Goal: Task Accomplishment & Management: Manage account settings

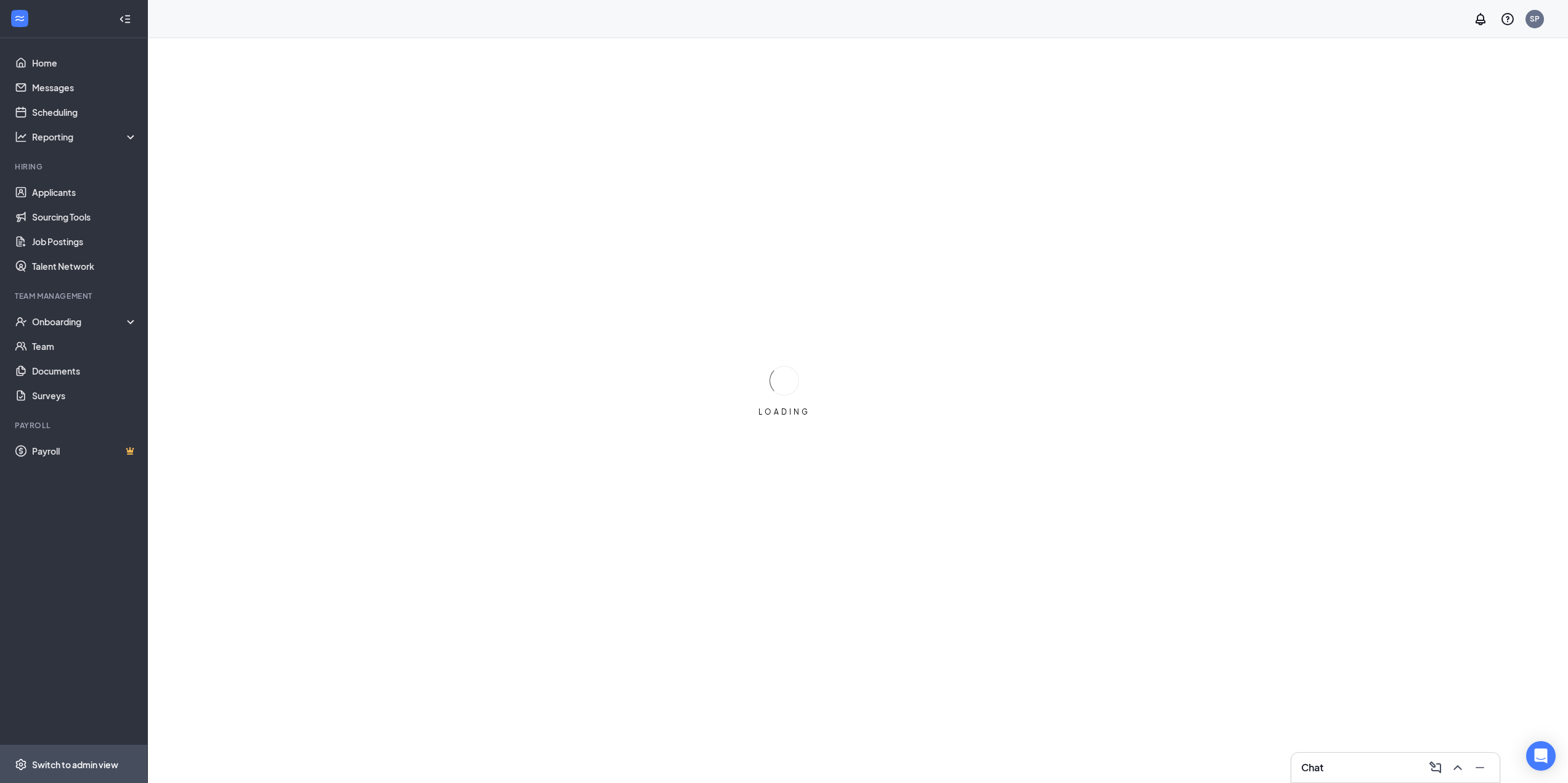
click at [77, 754] on span "Switch to admin view" at bounding box center [85, 764] width 106 height 38
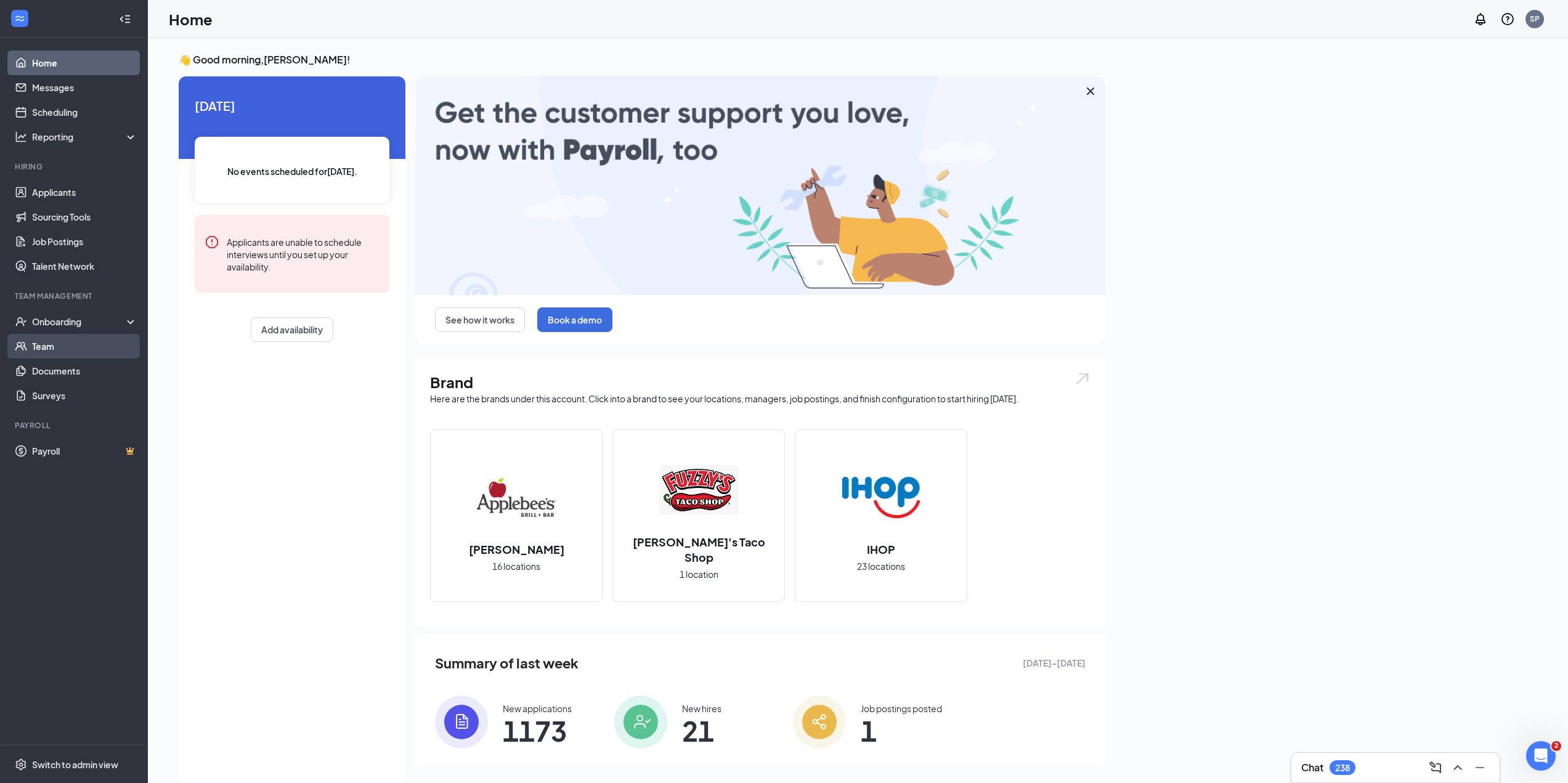
click at [47, 351] on link "Team" at bounding box center [85, 346] width 106 height 25
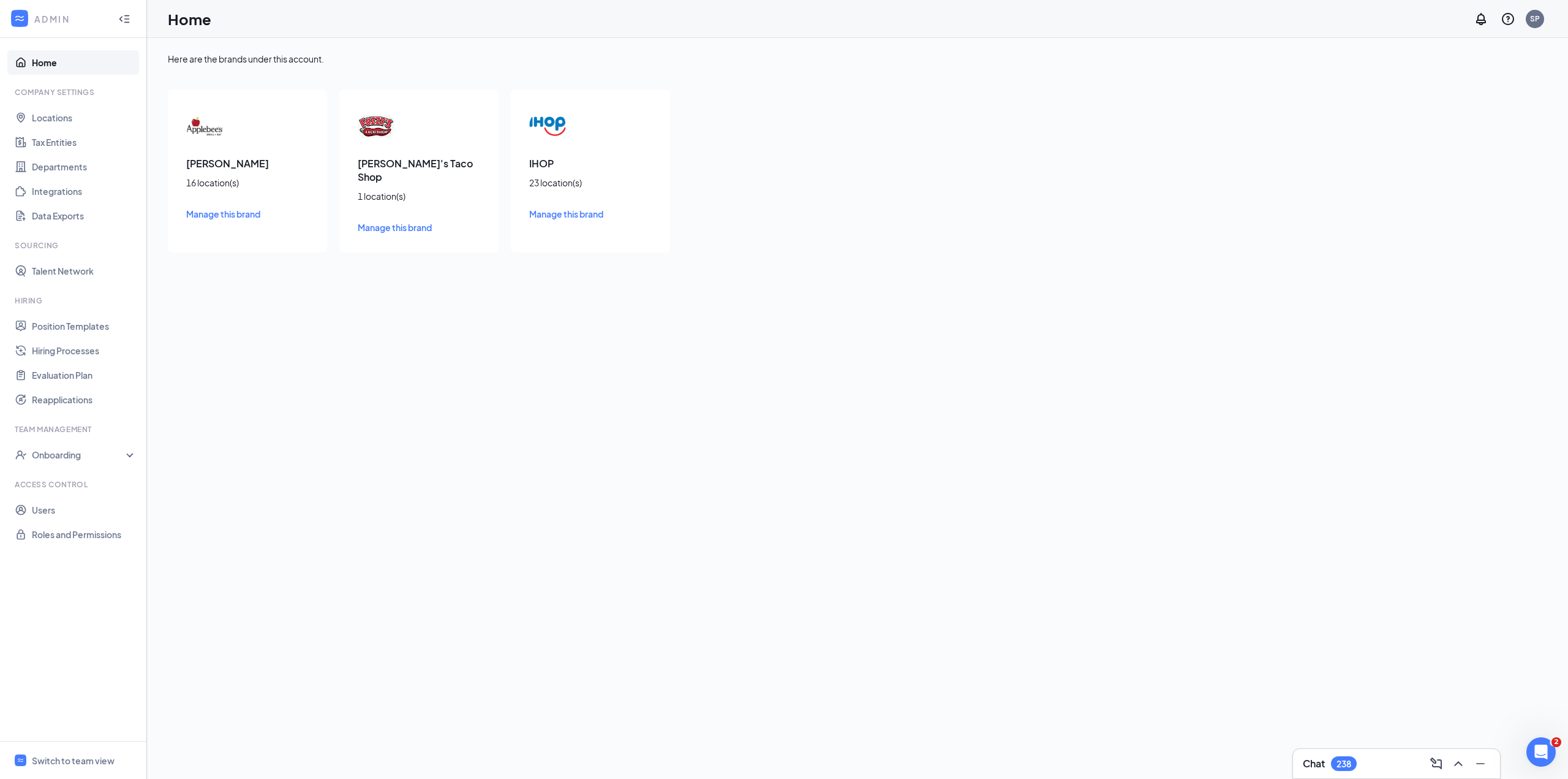
click at [242, 217] on span "Manage this brand" at bounding box center [223, 214] width 74 height 11
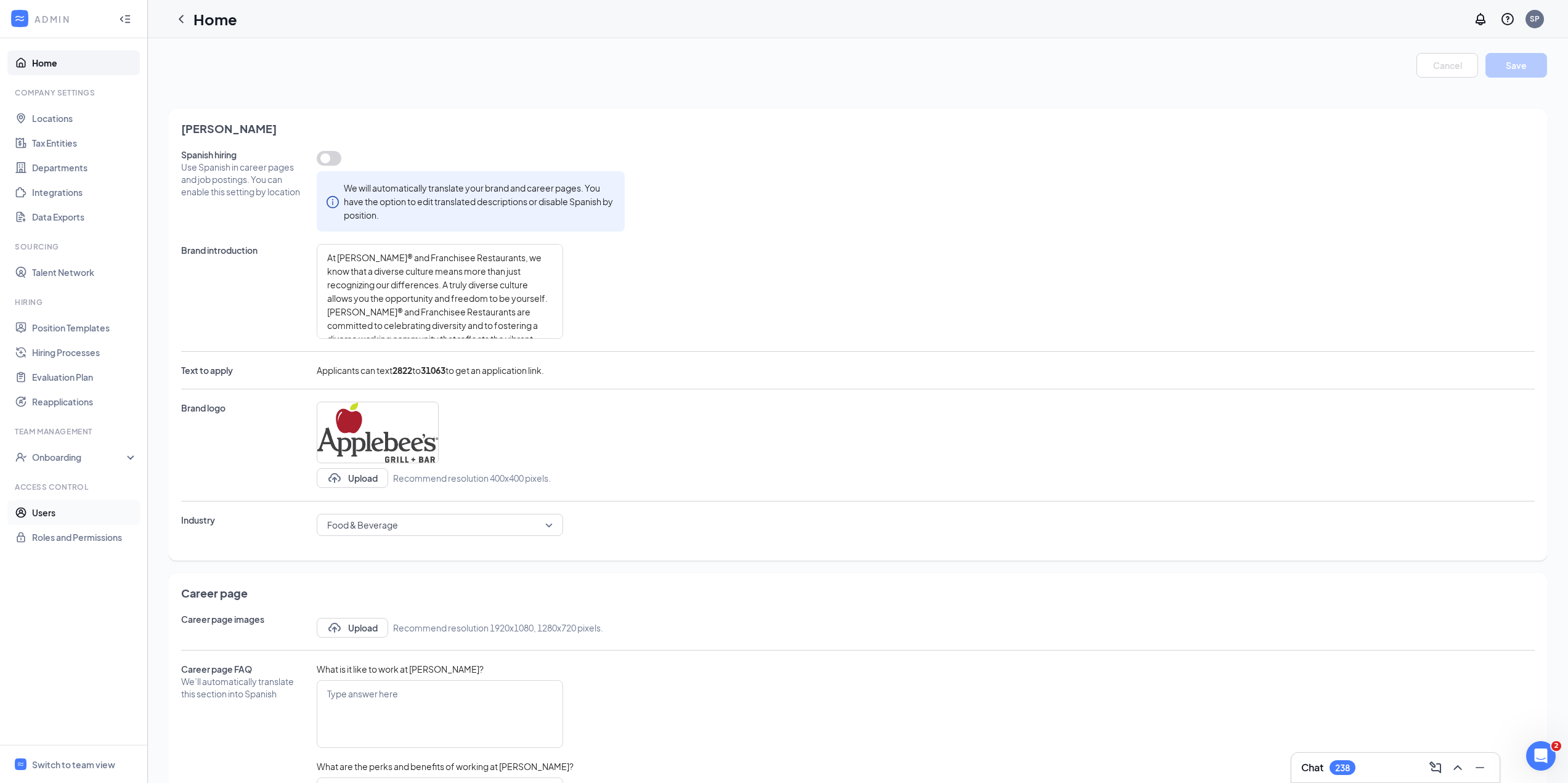
drag, startPoint x: 42, startPoint y: 514, endPoint x: 51, endPoint y: 514, distance: 9.0
click at [42, 514] on link "Users" at bounding box center [85, 512] width 106 height 25
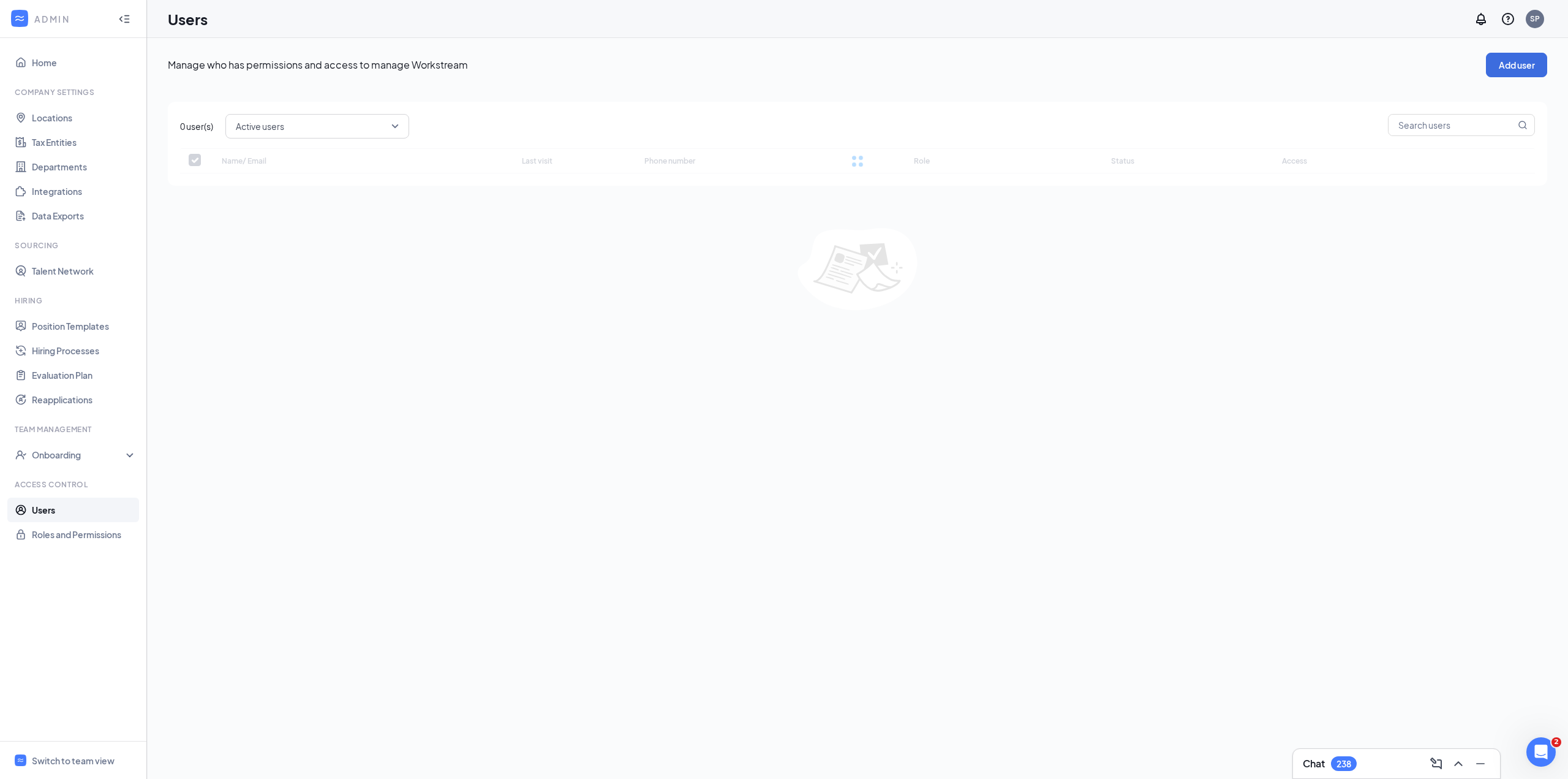
checkbox input "false"
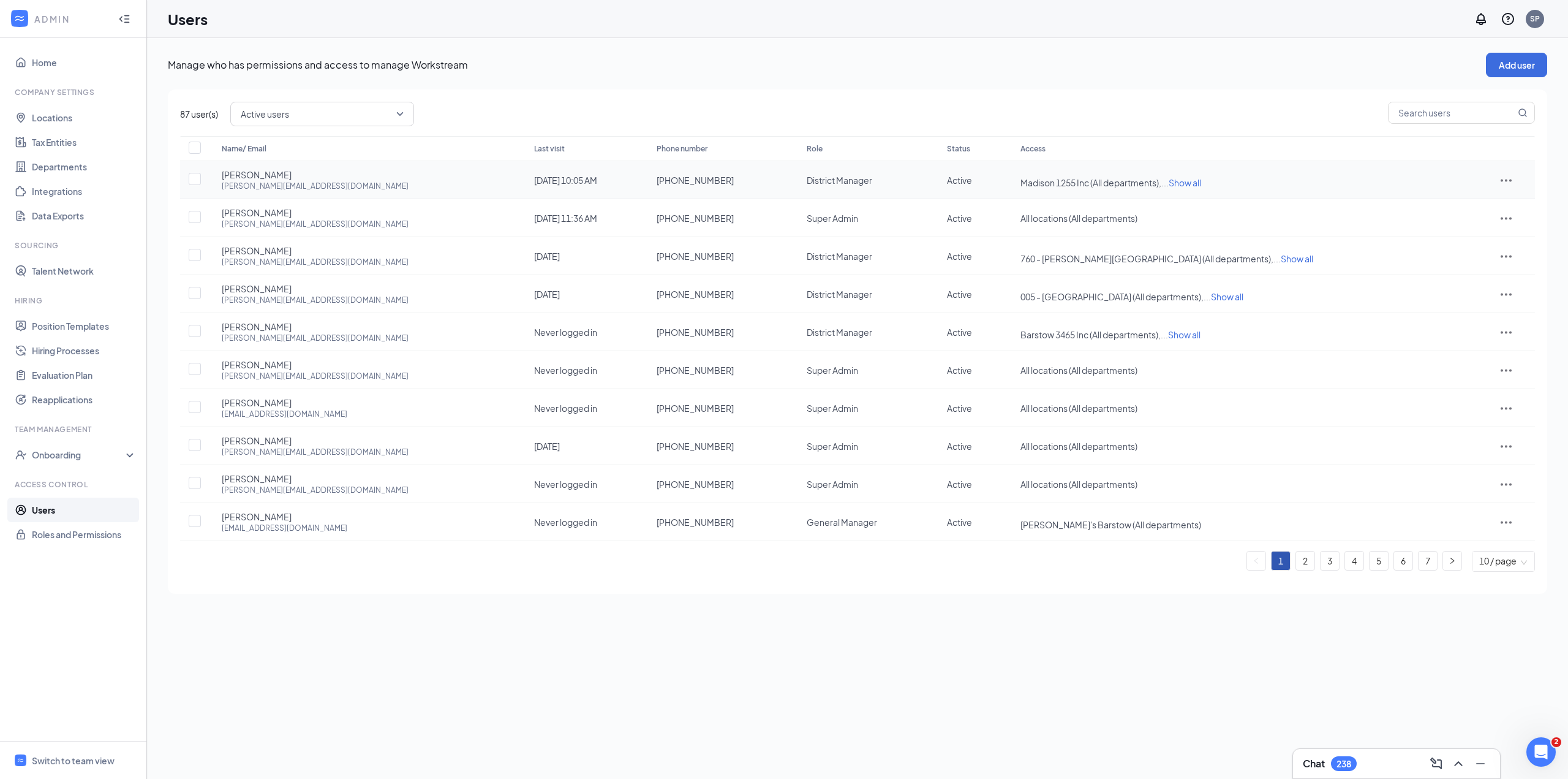
click at [1494, 178] on div "Name/ Email Last visit Phone number Role Status Access [PERSON_NAME] [PERSON_NA…" at bounding box center [858, 353] width 1355 height 435
click at [1266, 59] on p "Manage who has permissions and access to manage Workstream" at bounding box center [827, 65] width 1318 height 14
click at [1201, 182] on span "Show all" at bounding box center [1185, 182] width 32 height 11
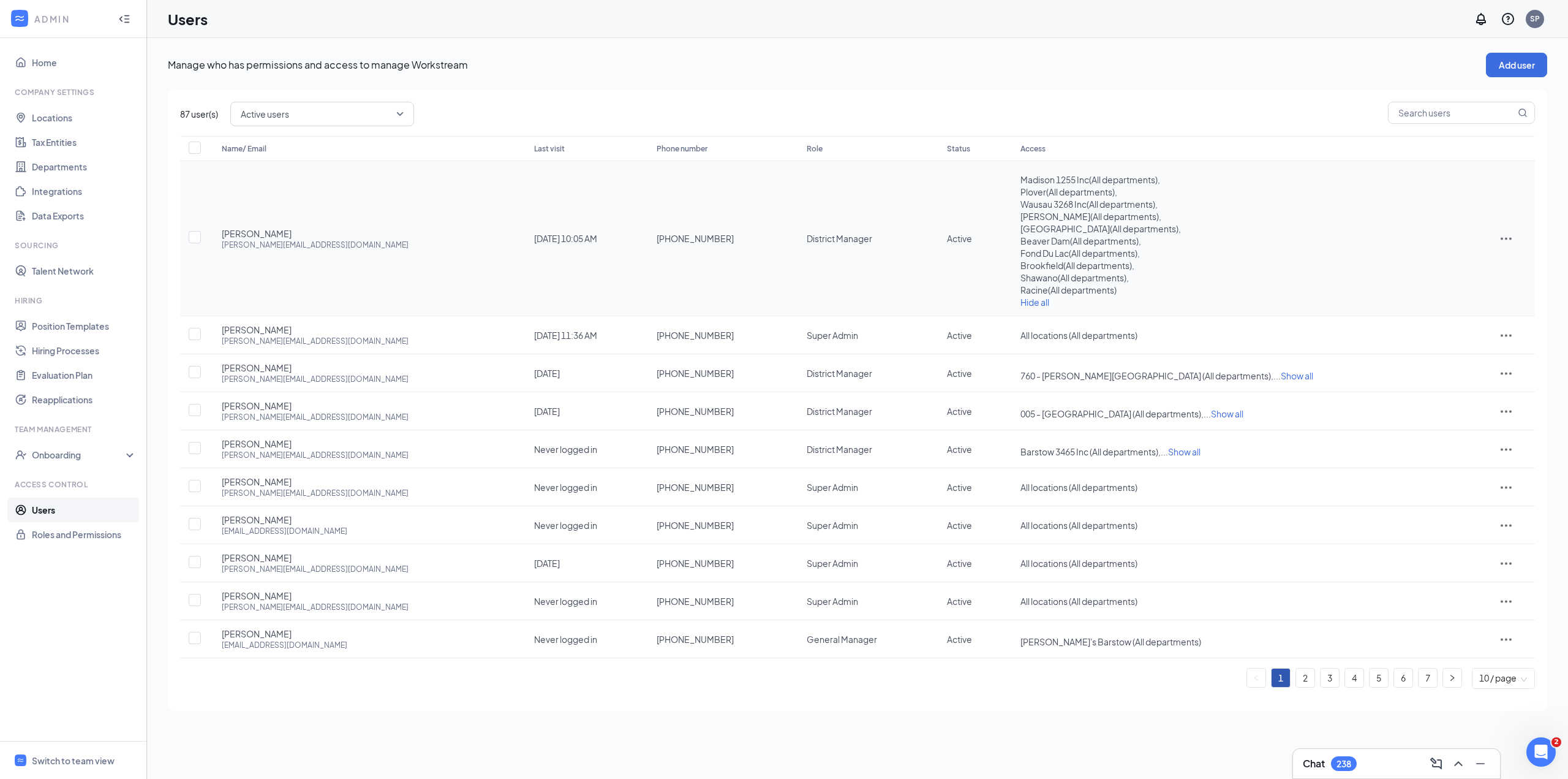
click at [1499, 236] on icon "ActionsIcon" at bounding box center [1506, 239] width 15 height 15
click at [1062, 217] on span "Middleton ( All departments ) ," at bounding box center [1091, 216] width 141 height 11
drag, startPoint x: 1137, startPoint y: 34, endPoint x: 1386, endPoint y: 17, distance: 249.6
click at [1137, 35] on div "Users SP" at bounding box center [858, 19] width 1421 height 38
click at [1535, 18] on div "SP" at bounding box center [1534, 19] width 10 height 11
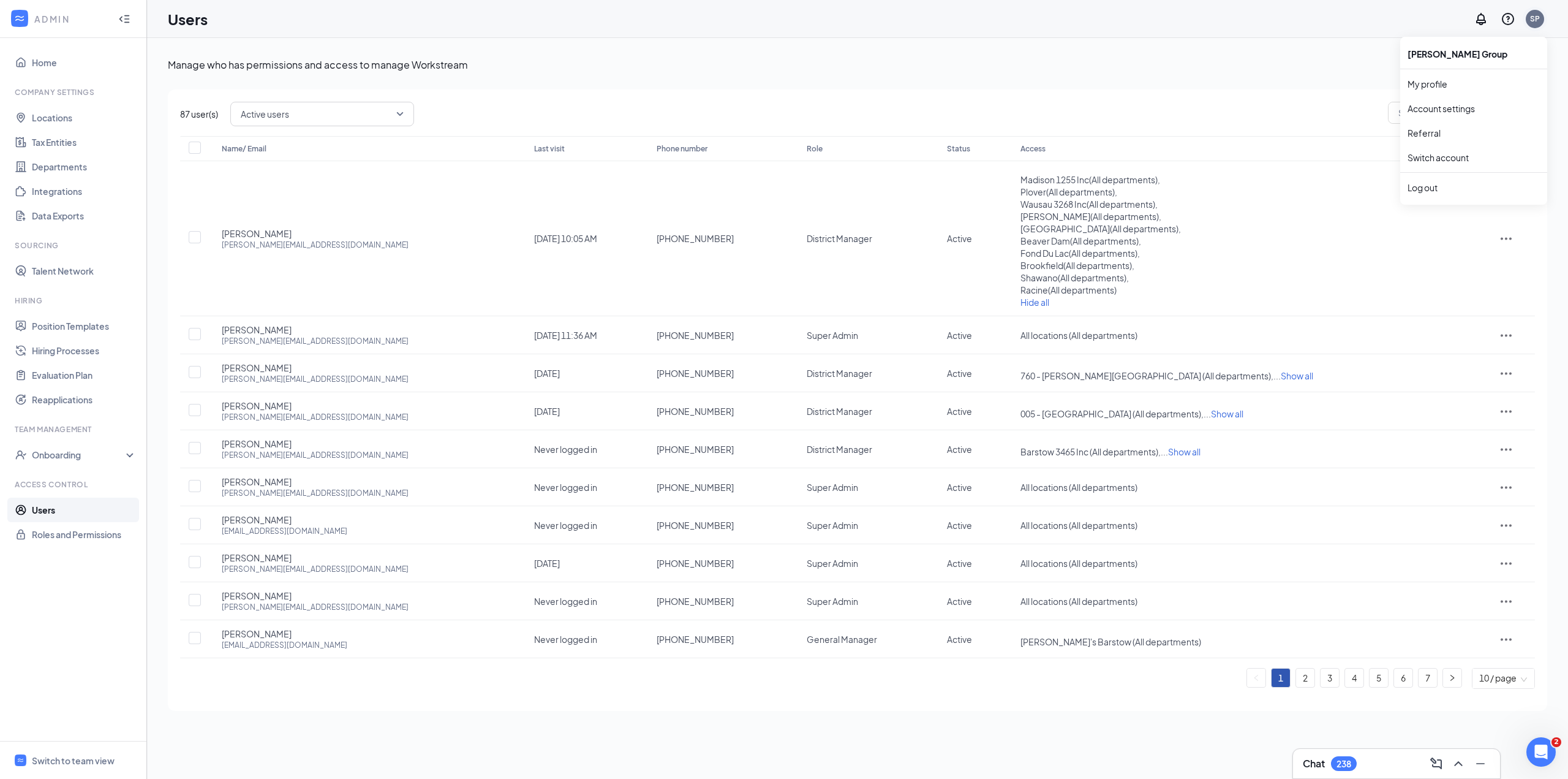
click at [1536, 18] on div "SP" at bounding box center [1534, 19] width 10 height 11
click at [1170, 62] on p "Manage who has permissions and access to manage Workstream" at bounding box center [827, 65] width 1318 height 14
click at [1500, 238] on icon "ActionsIcon" at bounding box center [1506, 239] width 11 height 2
click at [1497, 261] on span "Edit user" at bounding box center [1497, 264] width 35 height 11
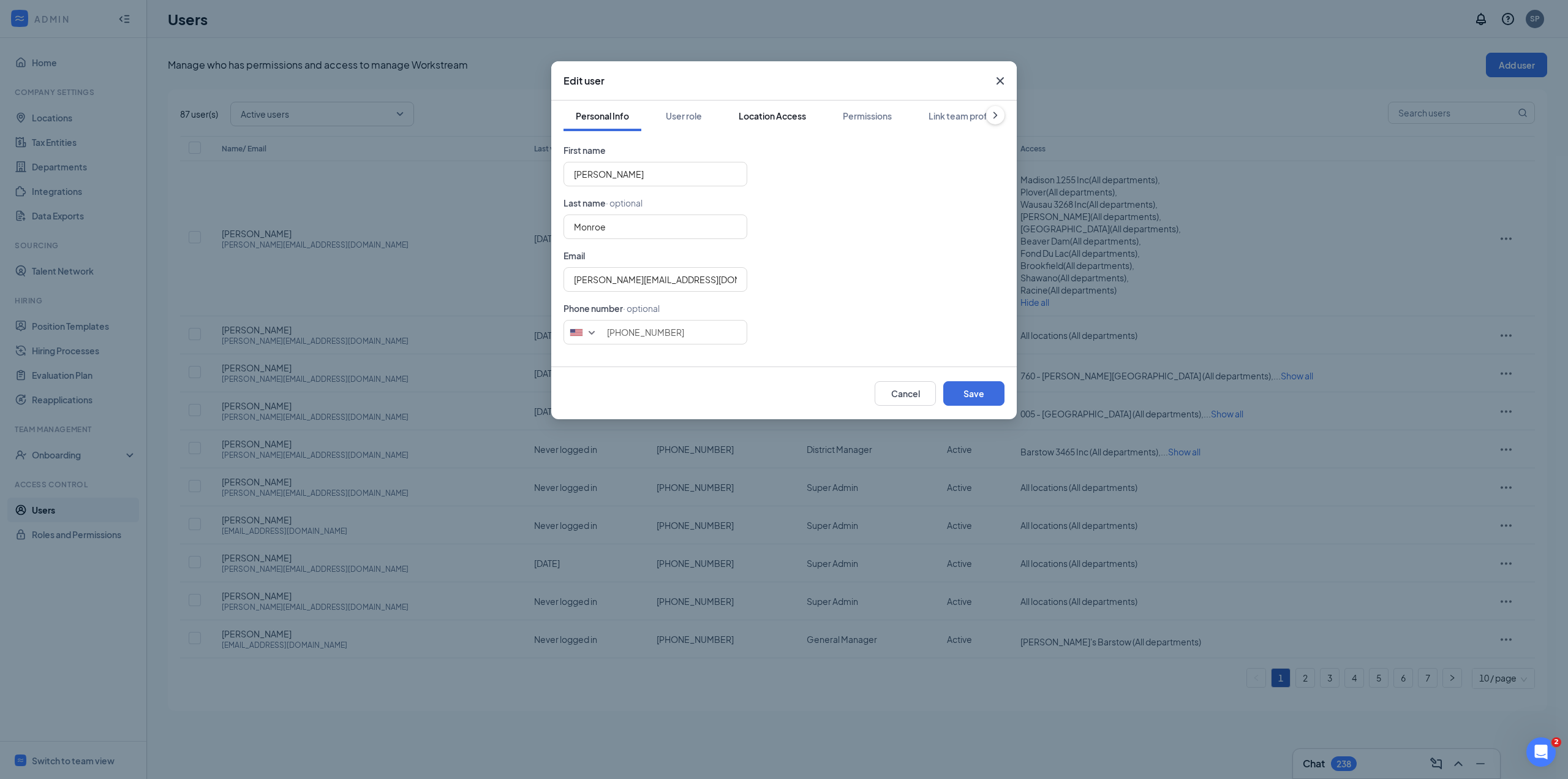
click at [786, 119] on div "Location Access" at bounding box center [773, 116] width 68 height 12
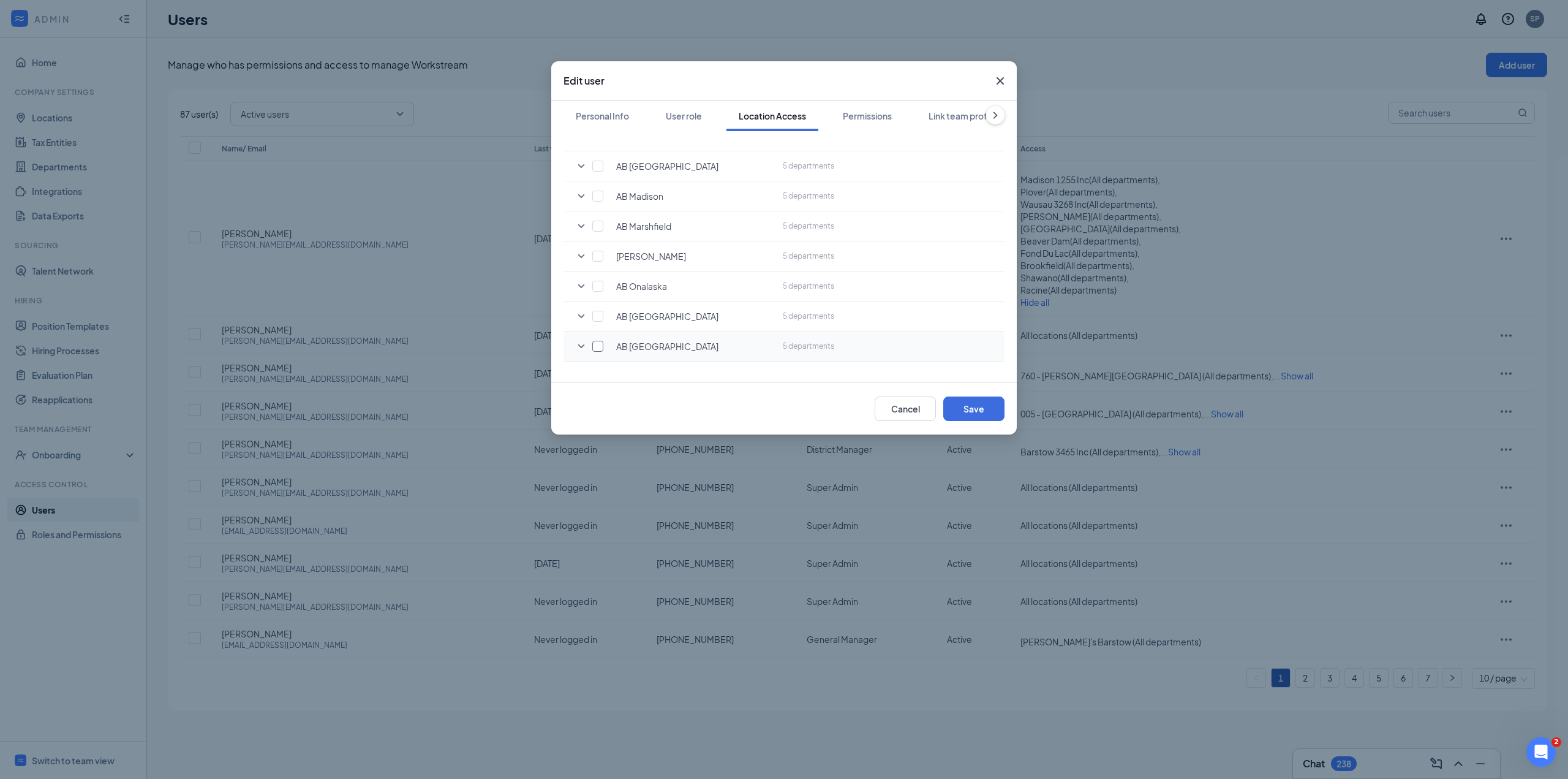
scroll to position [490, 0]
click at [602, 282] on input "checkbox" at bounding box center [598, 287] width 11 height 11
checkbox input "true"
click at [602, 222] on input "checkbox" at bounding box center [598, 227] width 11 height 11
checkbox input "true"
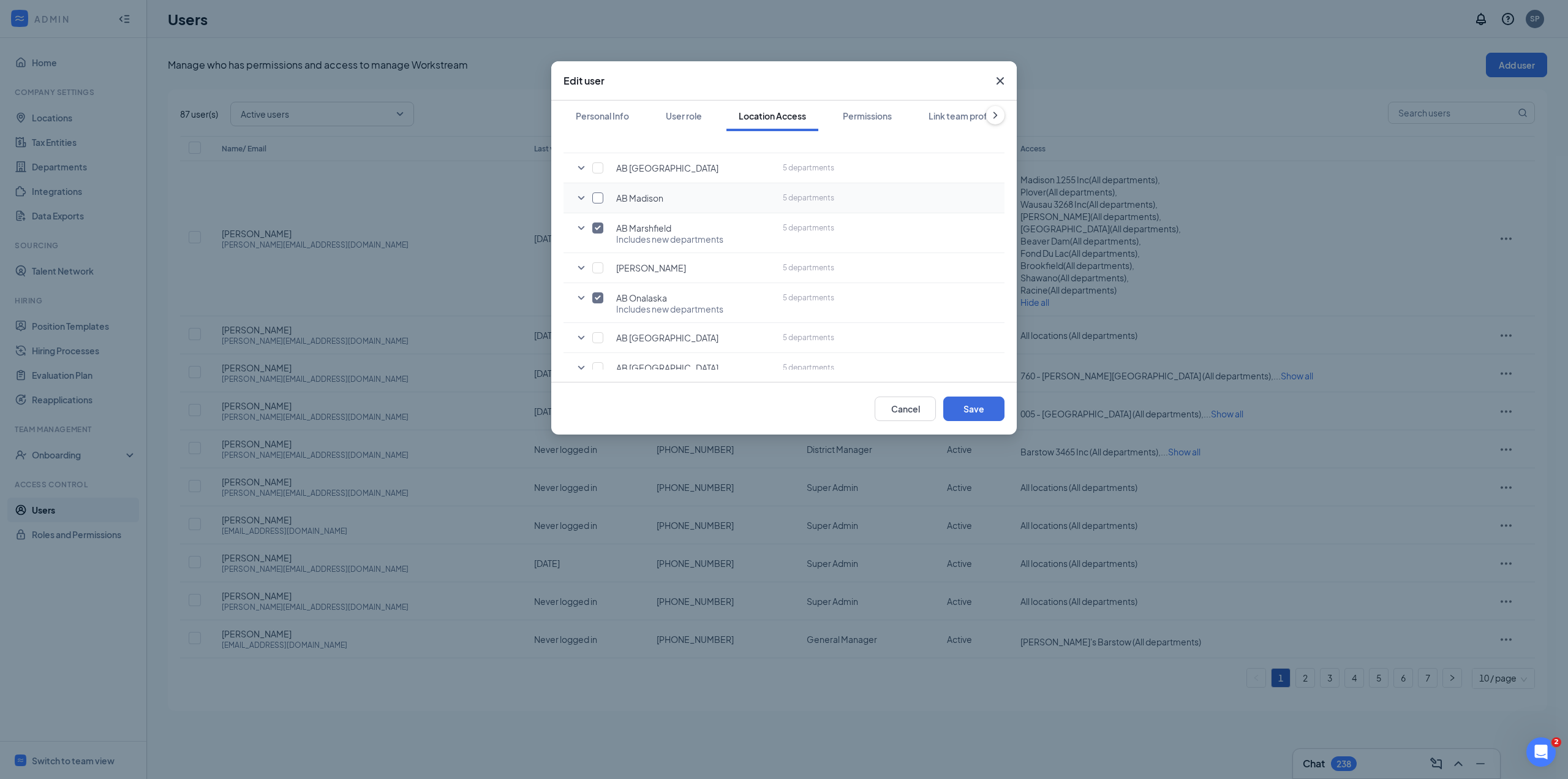
click at [601, 192] on input "checkbox" at bounding box center [598, 197] width 11 height 11
checkbox input "true"
click at [599, 195] on input "checkbox" at bounding box center [598, 200] width 11 height 11
checkbox input "true"
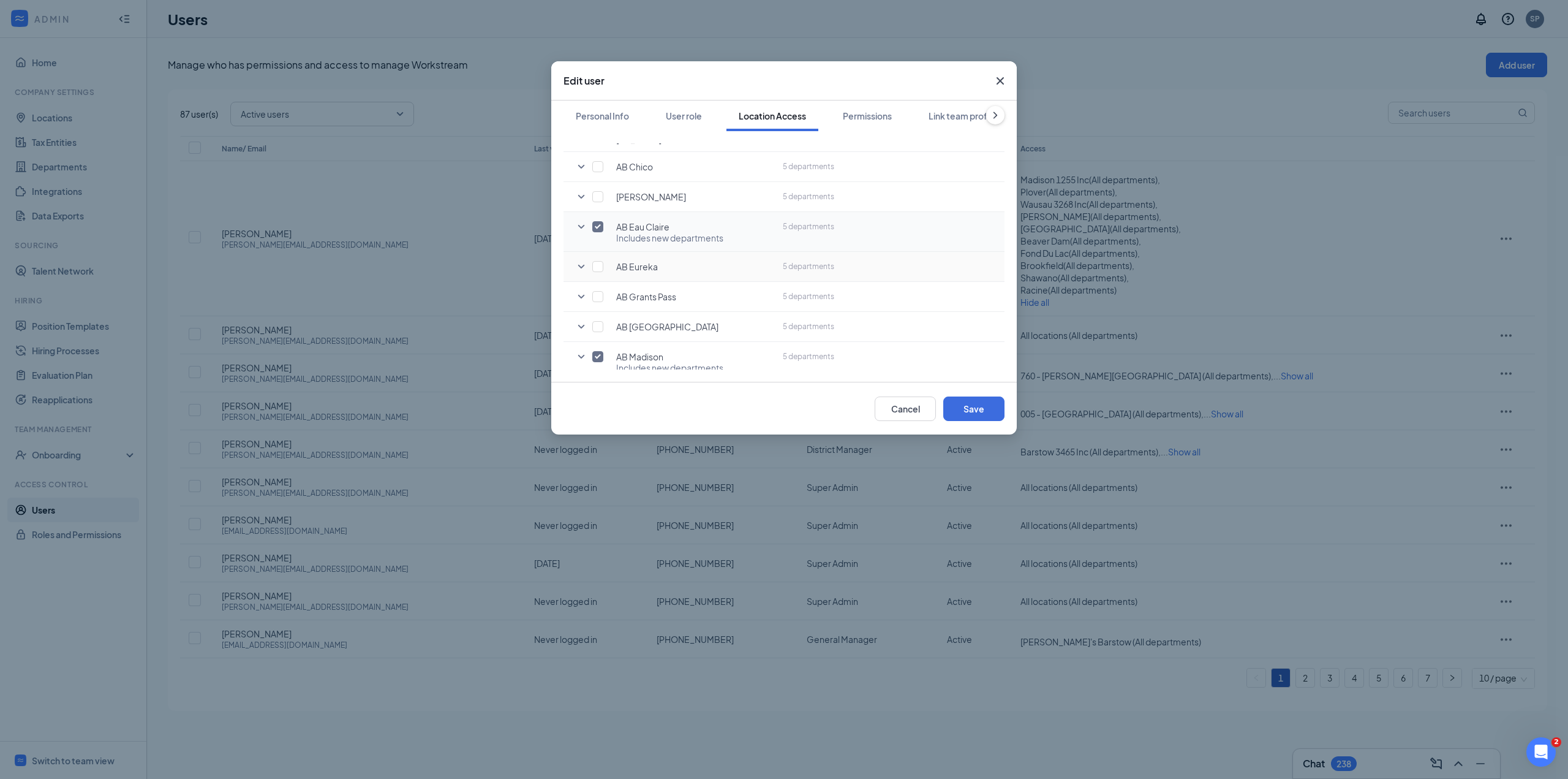
scroll to position [306, 0]
click at [599, 226] on input "checkbox" at bounding box center [598, 231] width 11 height 11
checkbox input "true"
drag, startPoint x: 600, startPoint y: 249, endPoint x: 672, endPoint y: 239, distance: 72.7
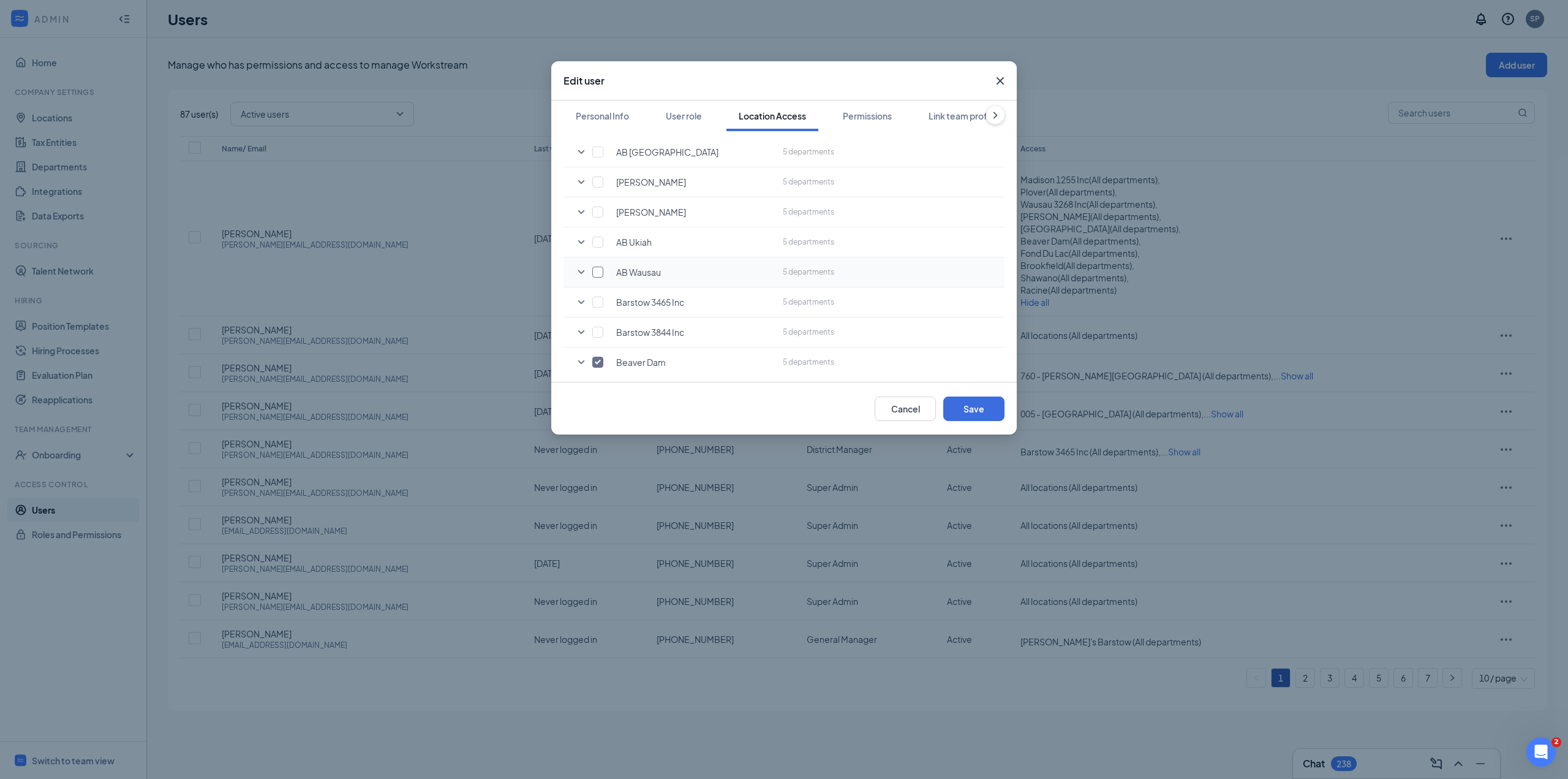
click at [604, 257] on tr "AB Wausau 5 departments" at bounding box center [784, 272] width 441 height 30
click at [593, 266] on input "checkbox" at bounding box center [598, 272] width 11 height 11
checkbox input "true"
click at [974, 416] on button "Save" at bounding box center [974, 408] width 62 height 25
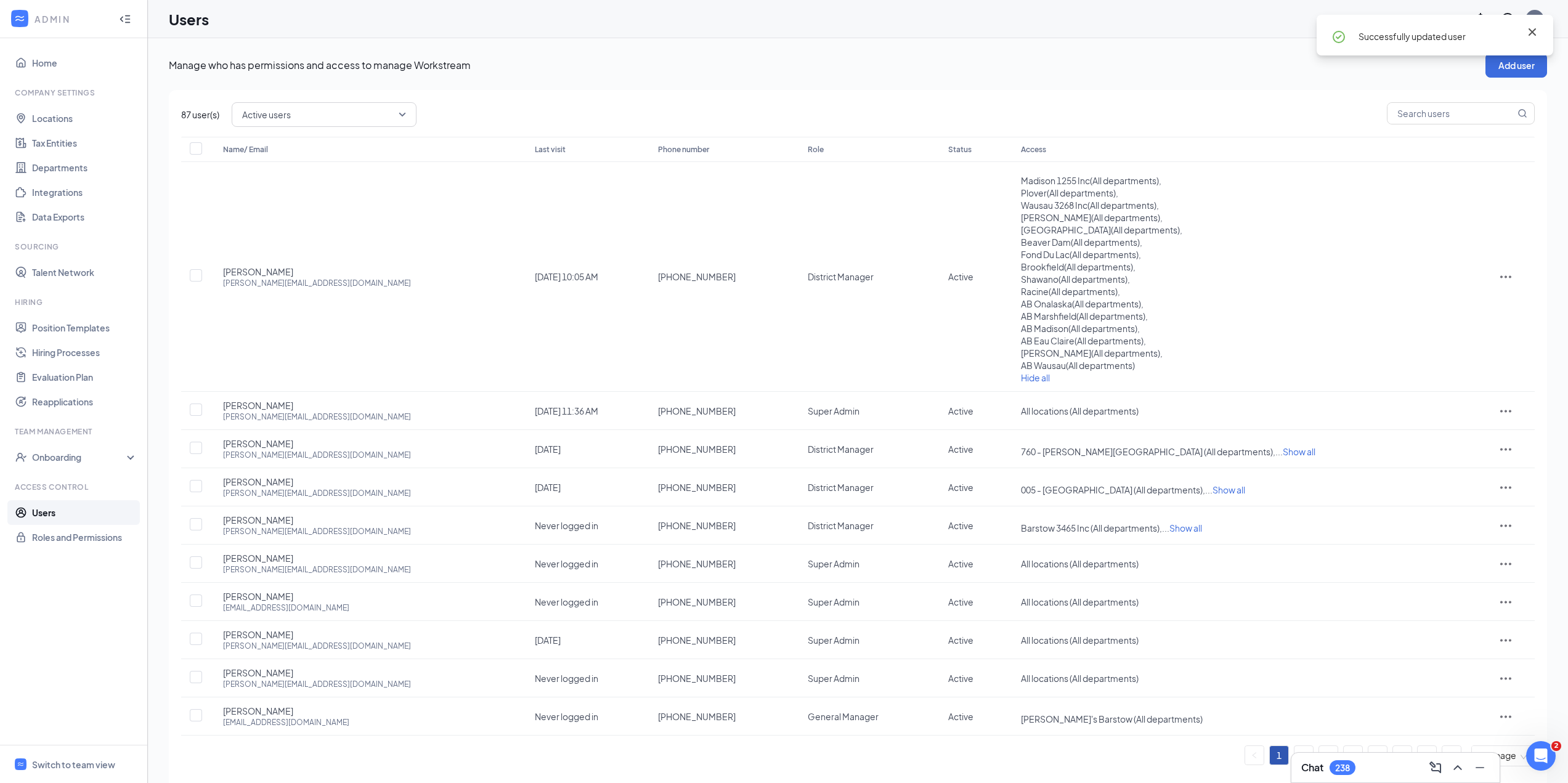
click at [1534, 32] on icon "Cross" at bounding box center [1533, 32] width 15 height 15
click at [1502, 277] on icon "ActionsIcon" at bounding box center [1506, 277] width 15 height 15
click at [1500, 305] on span "Edit user" at bounding box center [1497, 302] width 35 height 11
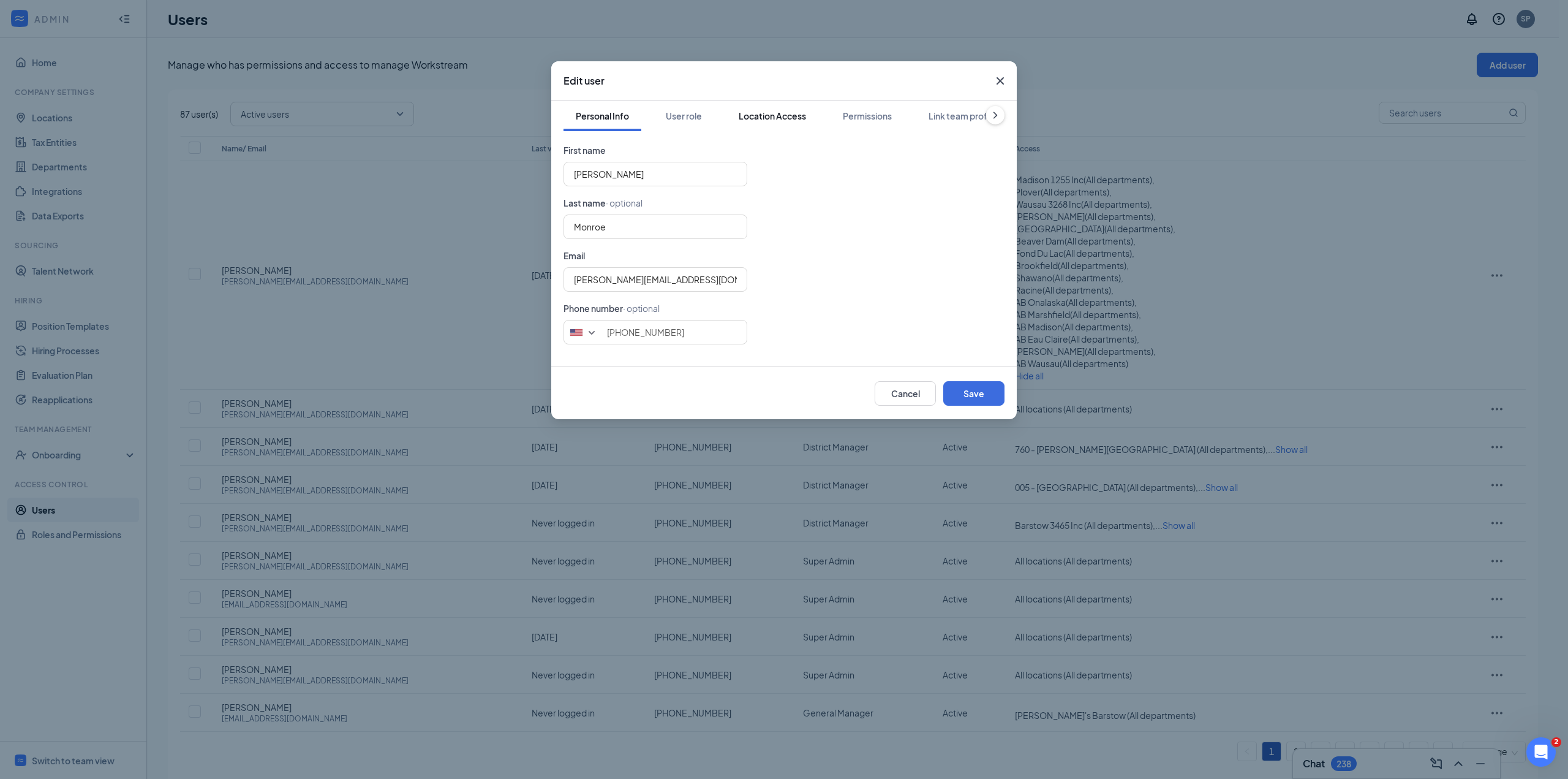
click at [782, 115] on div "Location Access" at bounding box center [773, 116] width 68 height 12
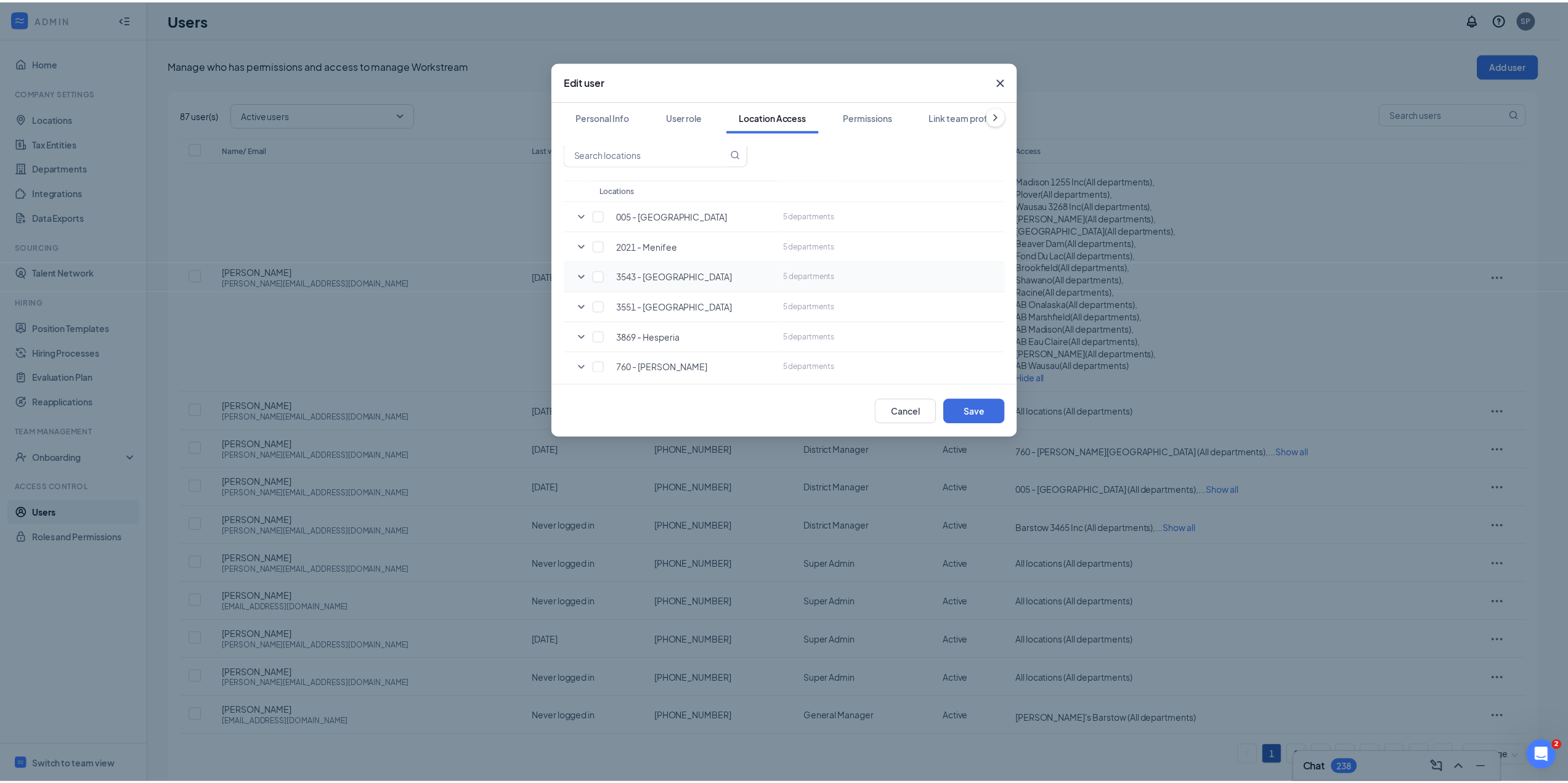
scroll to position [0, 0]
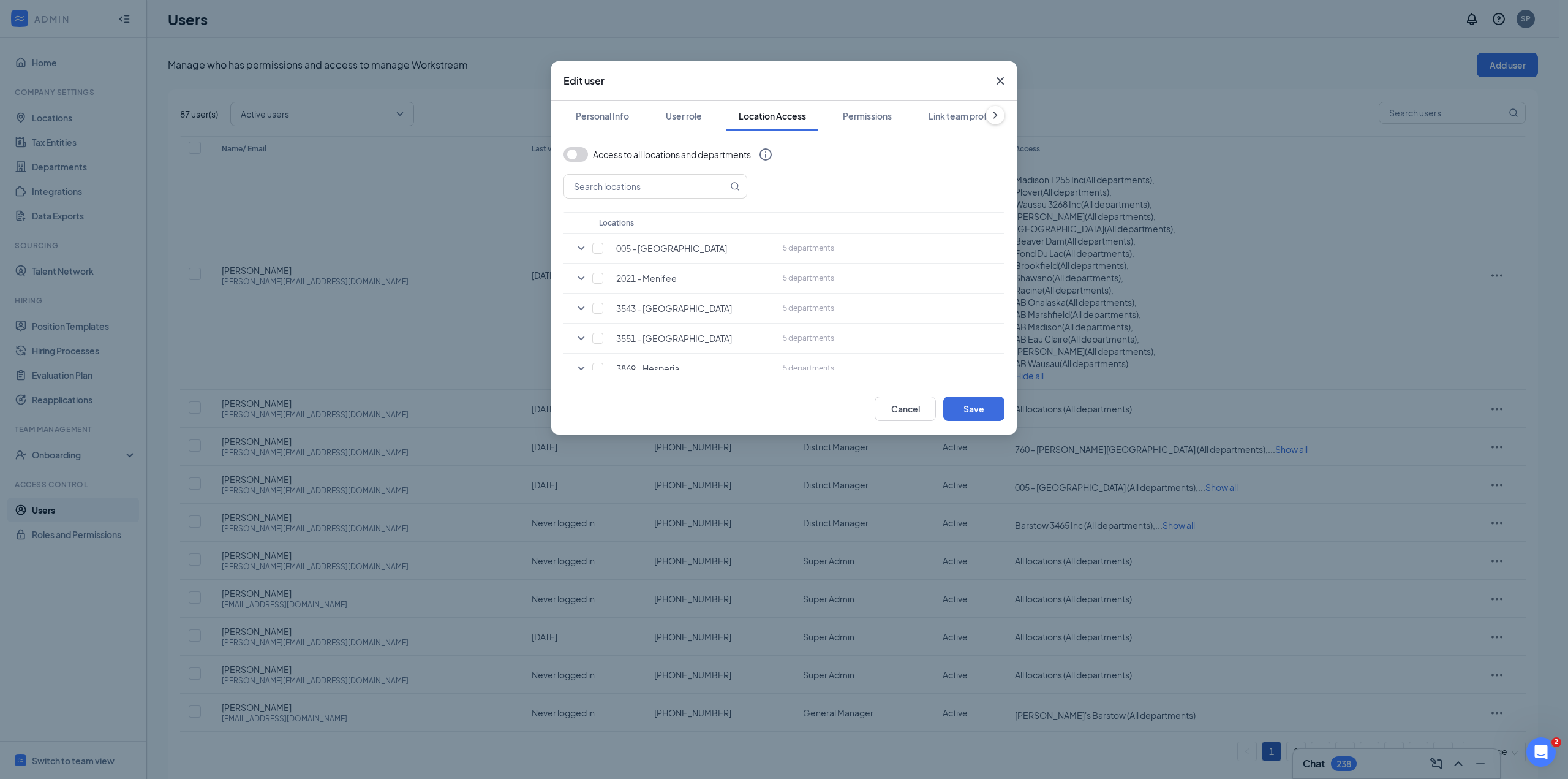
click at [1000, 79] on icon "Cross" at bounding box center [1000, 81] width 15 height 15
